Goal: Find specific page/section: Find specific page/section

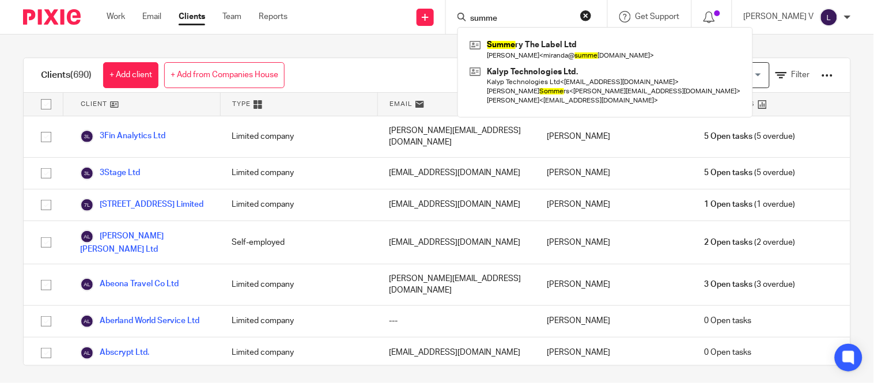
drag, startPoint x: 478, startPoint y: 20, endPoint x: 467, endPoint y: 21, distance: 11.5
click at [467, 21] on div "Send new email Create task Add client summe Summe ry The Label Ltd [PERSON_NAME…" at bounding box center [589, 17] width 569 height 34
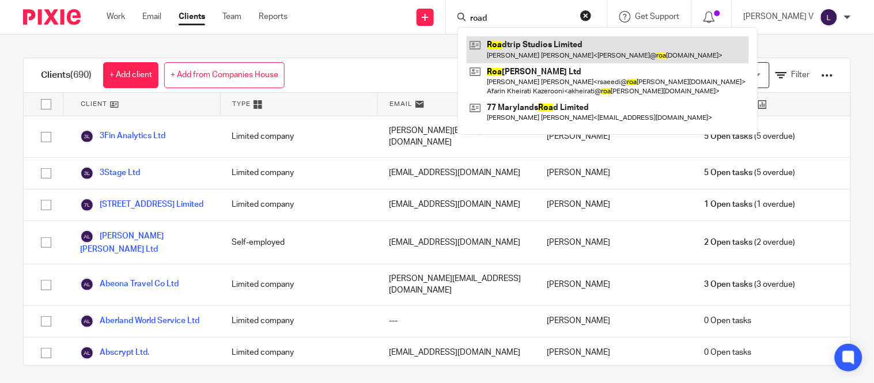
type input "road"
click at [535, 43] on link at bounding box center [608, 49] width 282 height 26
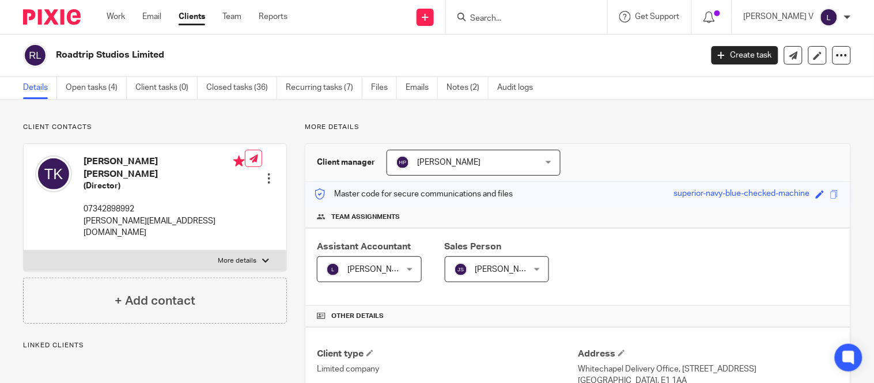
scroll to position [331, 0]
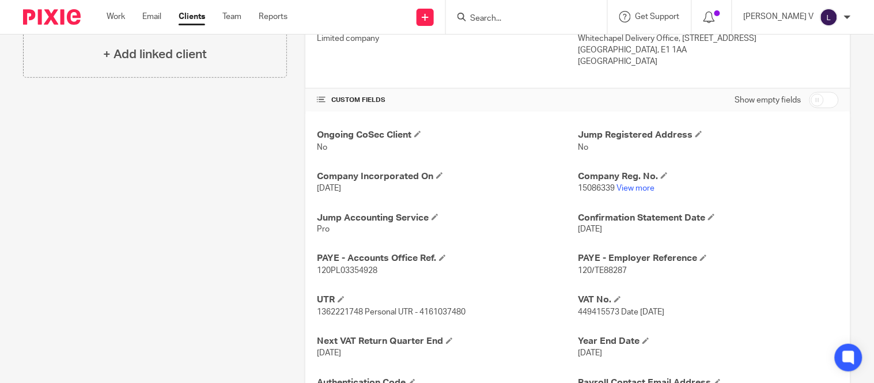
click at [632, 183] on p "15086339 View more" at bounding box center [708, 189] width 261 height 12
click at [630, 187] on link "View more" at bounding box center [635, 188] width 38 height 8
